Goal: Information Seeking & Learning: Learn about a topic

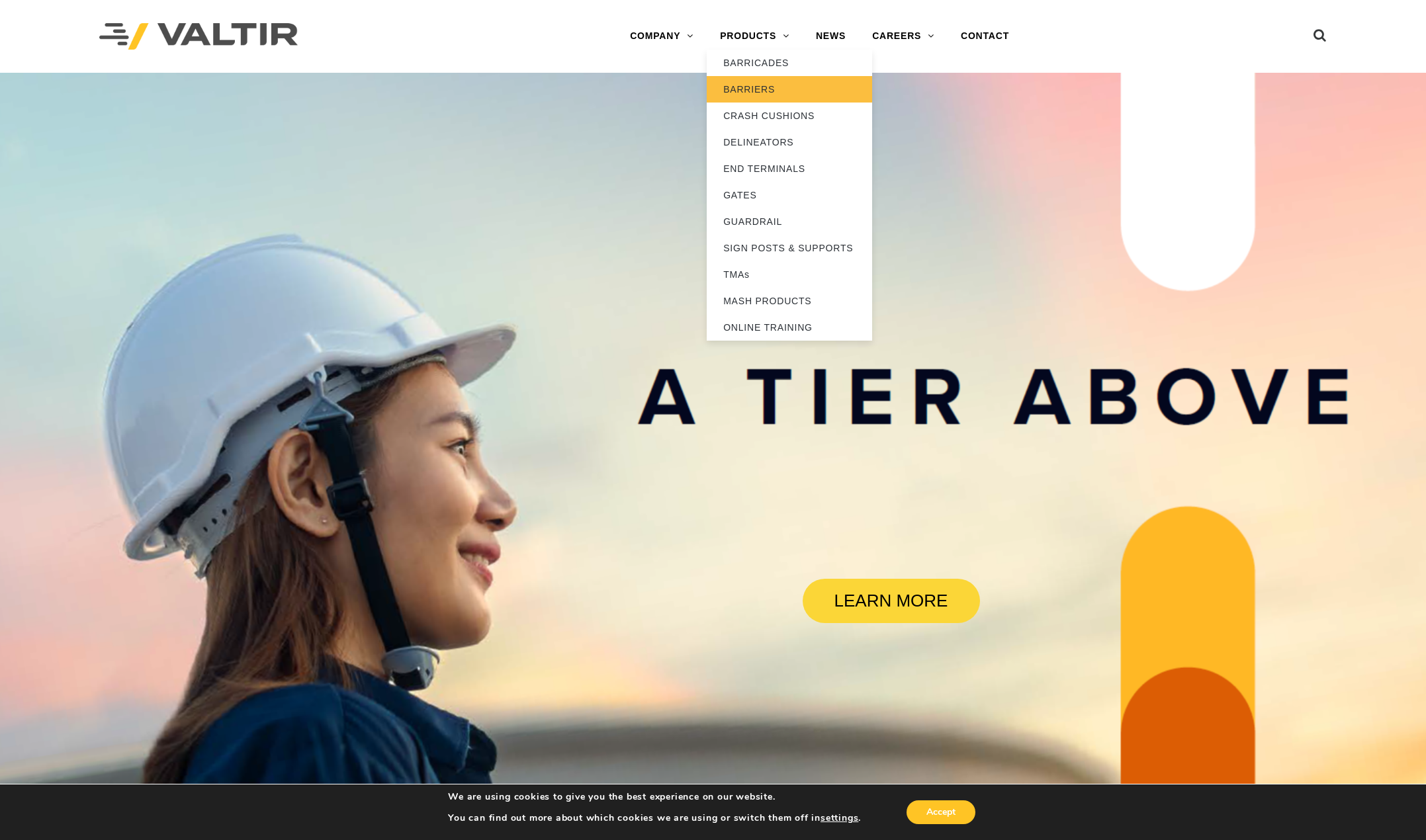
click at [757, 88] on link "BARRIERS" at bounding box center [789, 89] width 166 height 27
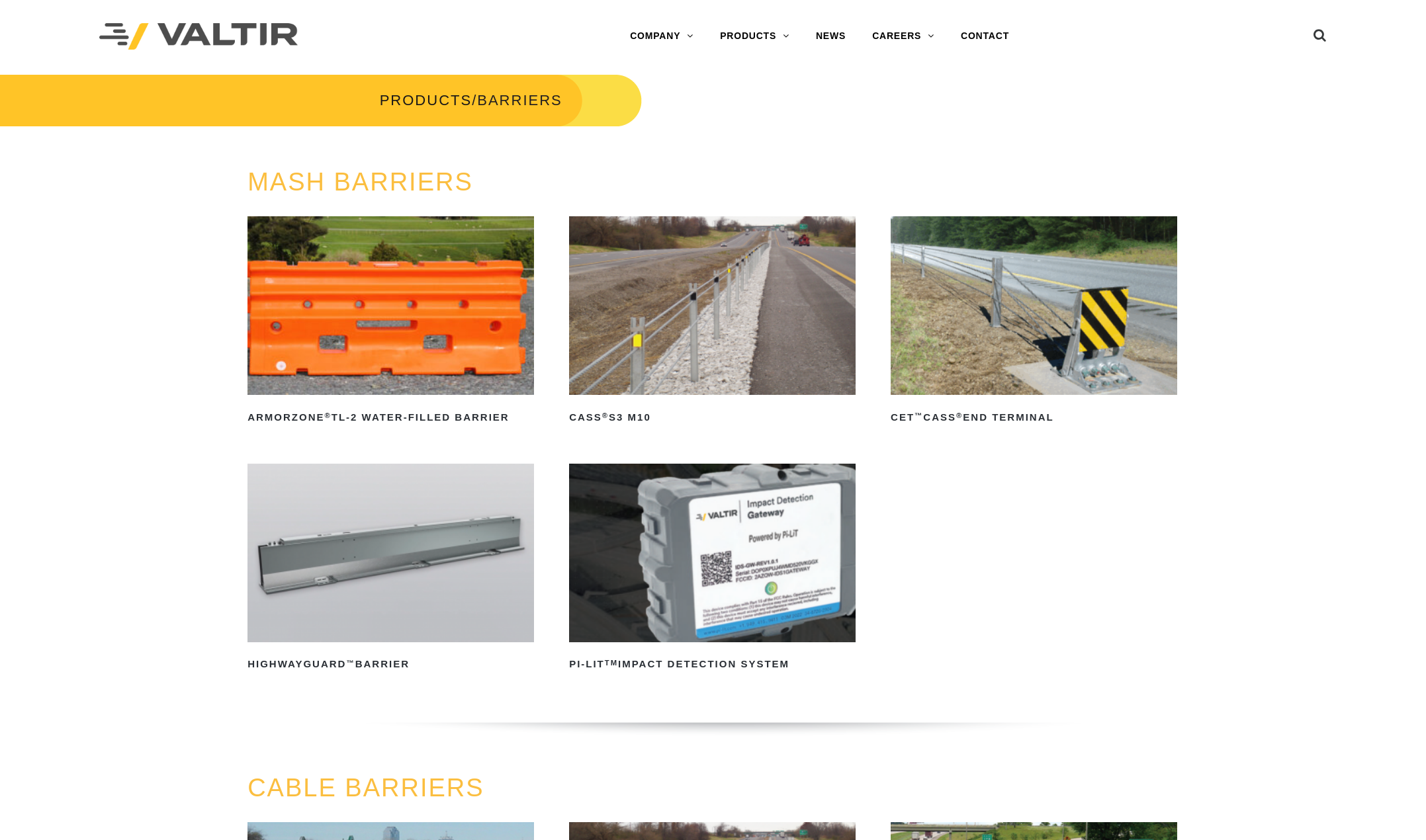
click at [695, 300] on img at bounding box center [712, 306] width 287 height 179
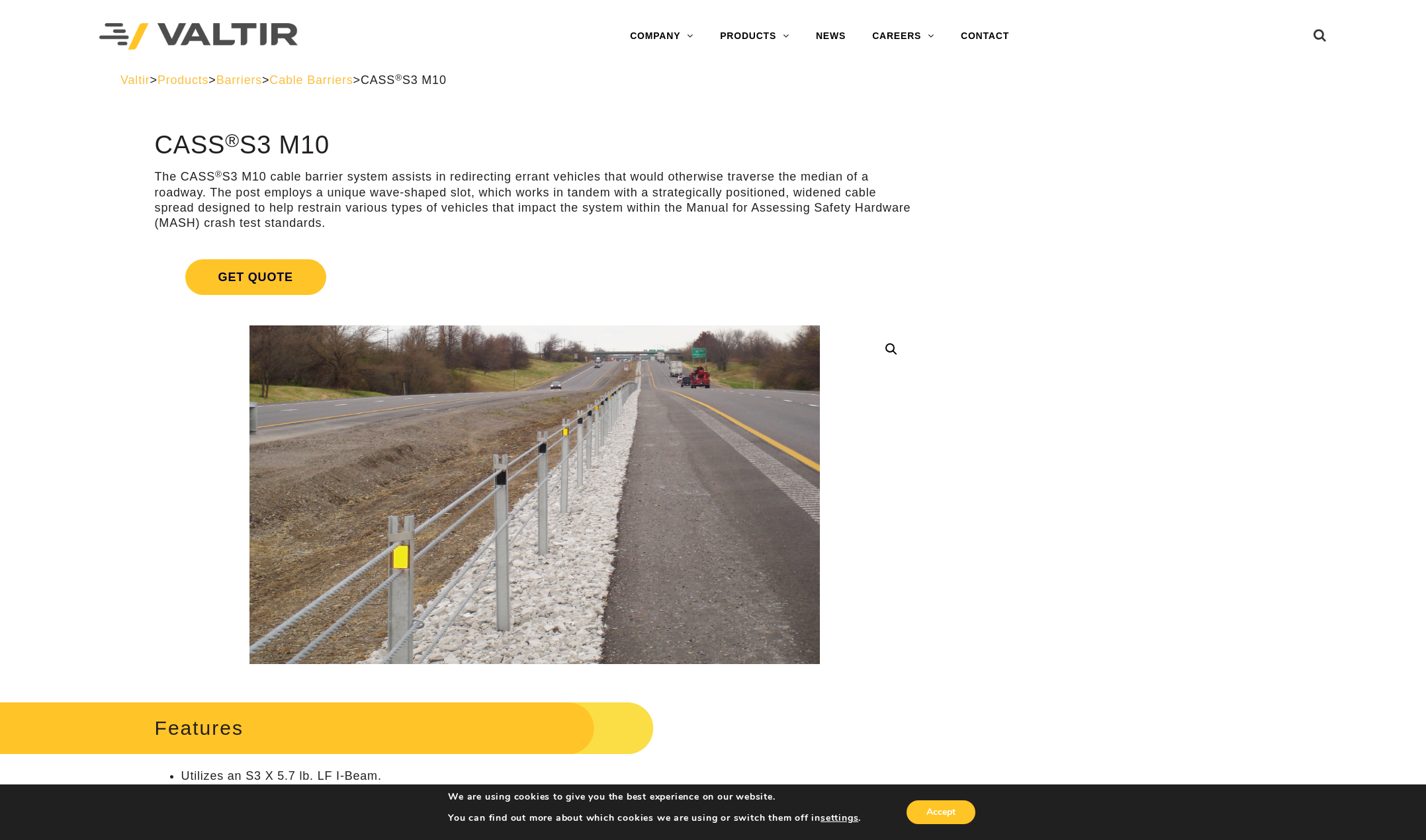
drag, startPoint x: 347, startPoint y: 141, endPoint x: 156, endPoint y: 148, distance: 191.1
click at [156, 148] on h1 "CASS ® S3 M10" at bounding box center [535, 146] width 761 height 28
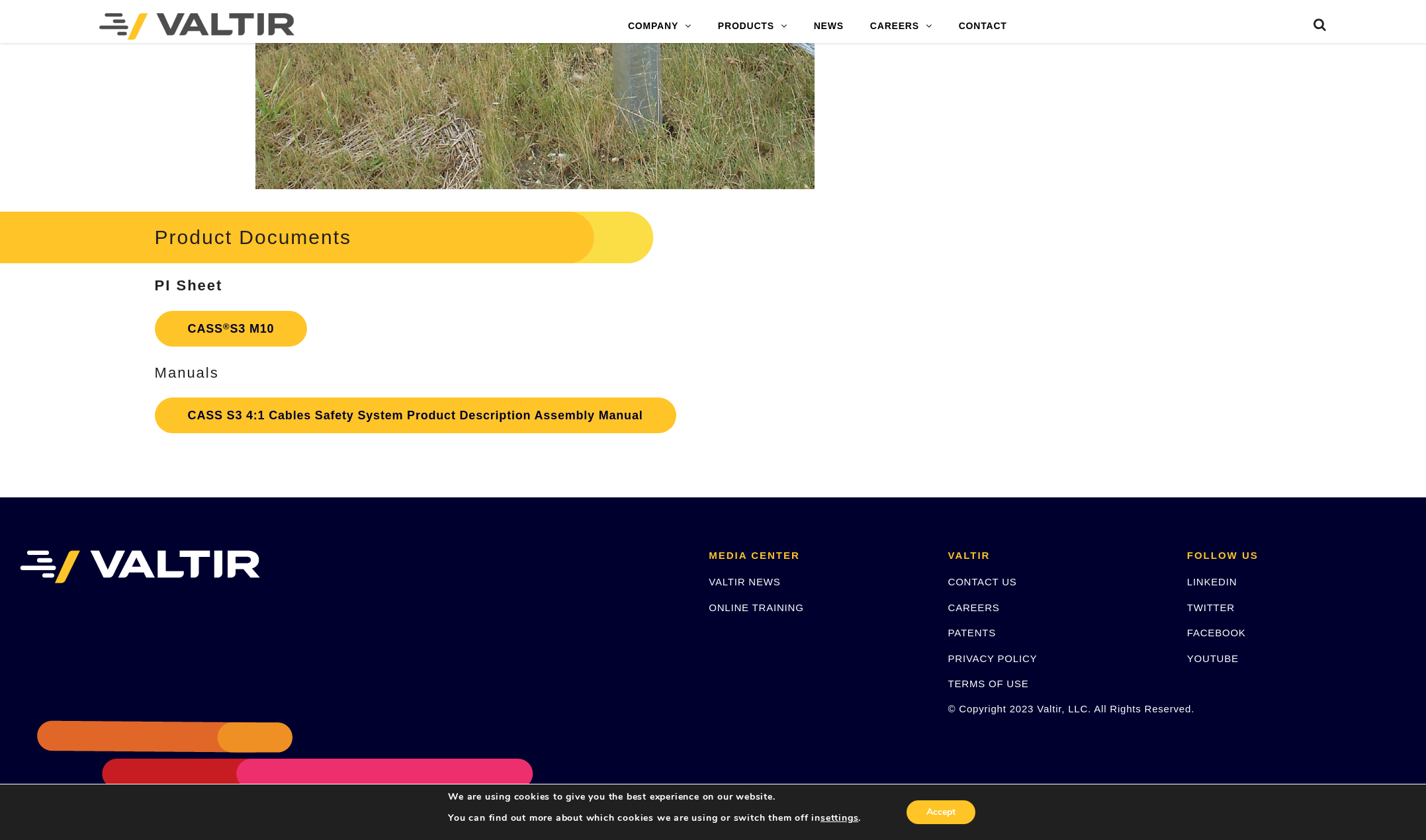
scroll to position [2948, 0]
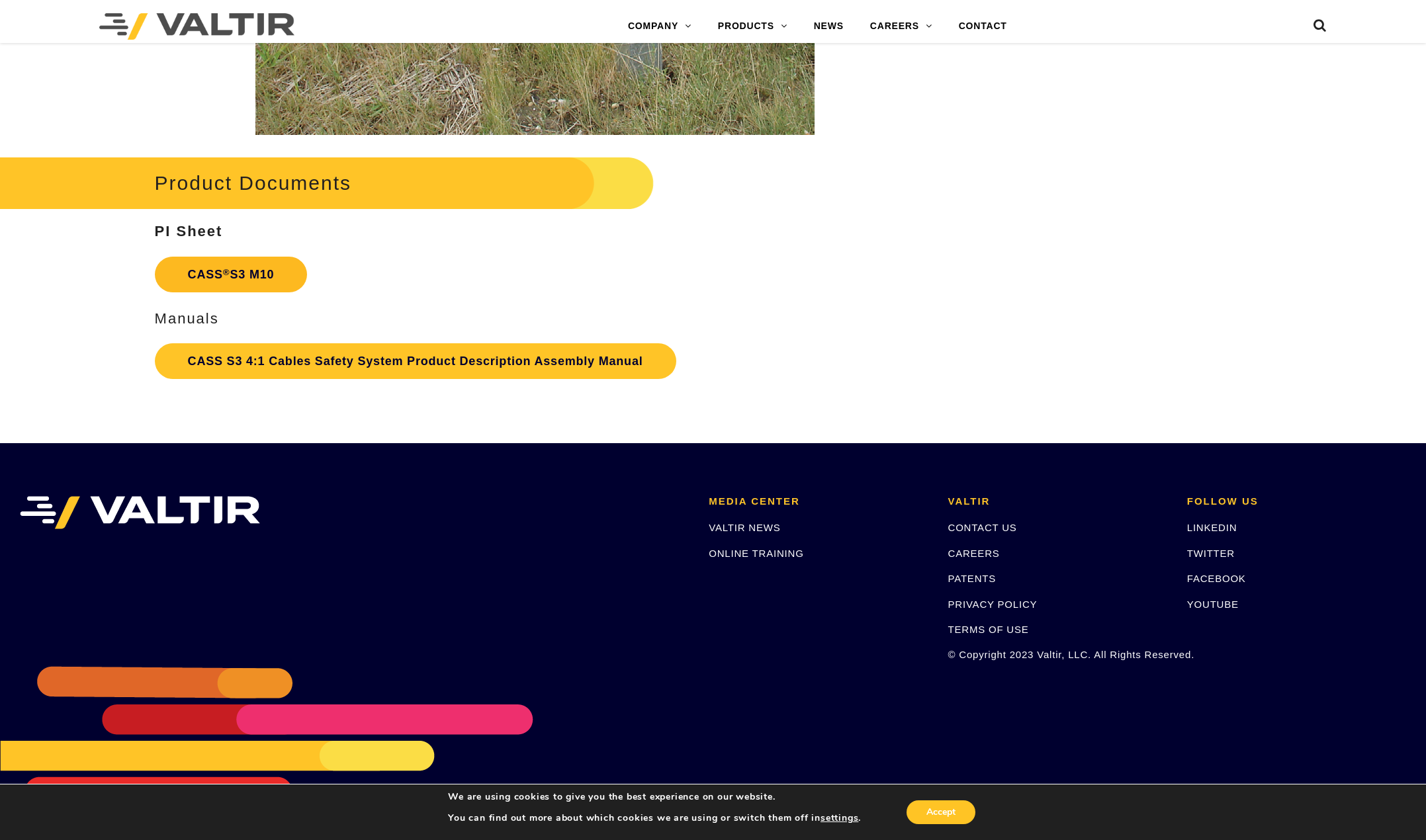
click at [236, 271] on link "CASS ® S3 M10" at bounding box center [231, 275] width 153 height 36
